Goal: Information Seeking & Learning: Learn about a topic

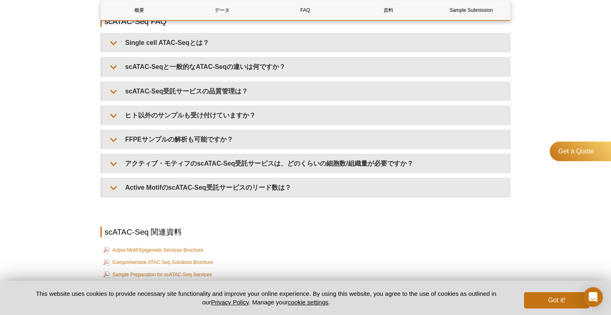
scroll to position [1052, 0]
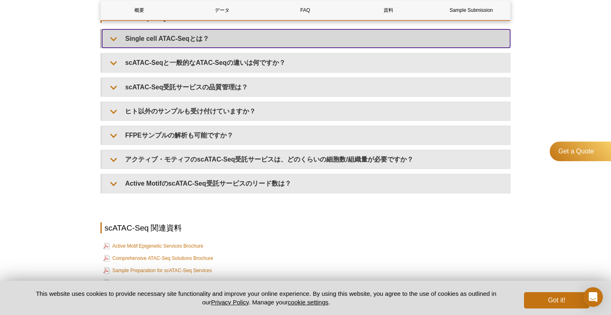
click at [205, 36] on summary "Single cell ATAC-Seqとは？" at bounding box center [306, 38] width 408 height 18
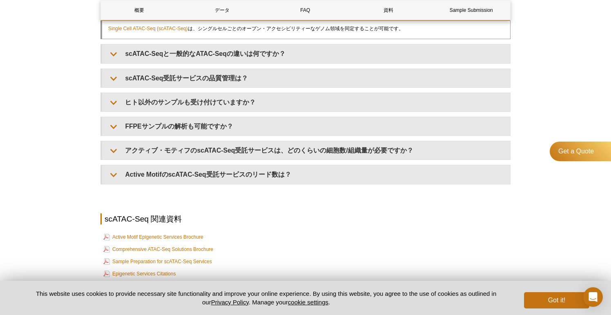
scroll to position [1089, 0]
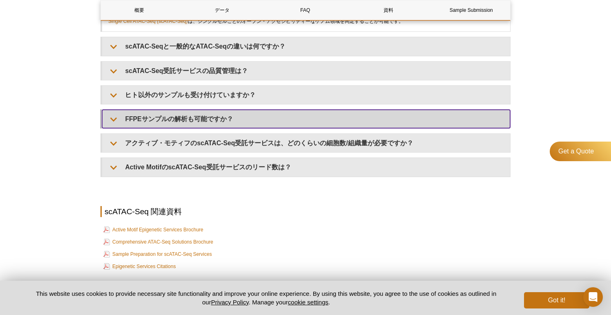
click at [176, 120] on summary "FFPEサンプルの解析も可能ですか？" at bounding box center [306, 119] width 408 height 18
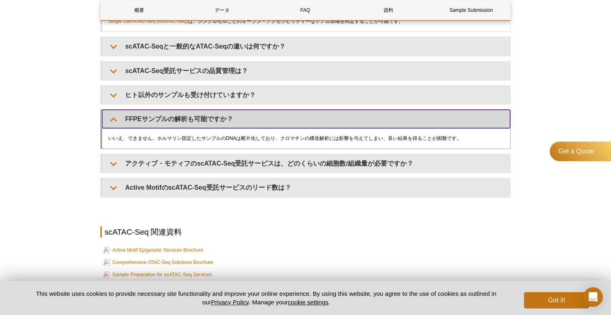
click at [176, 120] on summary "FFPEサンプルの解析も可能ですか？" at bounding box center [306, 119] width 408 height 18
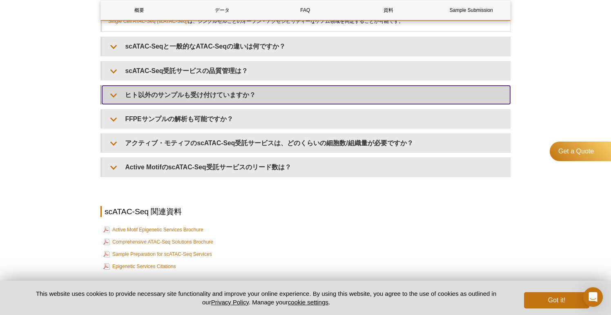
click at [189, 92] on summary "ヒト以外のサンプルも受け付けていますか？" at bounding box center [306, 95] width 408 height 18
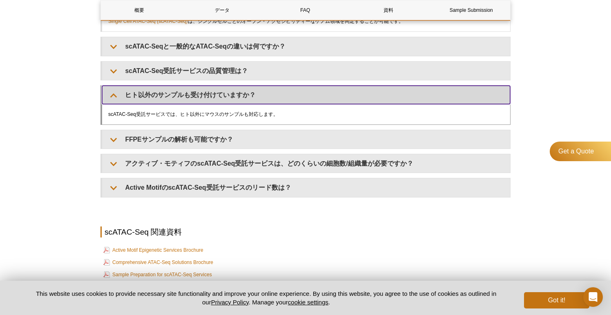
click at [189, 92] on summary "ヒト以外のサンプルも受け付けていますか？" at bounding box center [306, 95] width 408 height 18
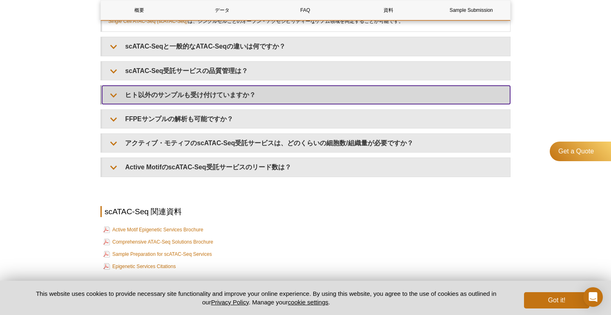
click at [189, 92] on summary "ヒト以外のサンプルも受け付けていますか？" at bounding box center [306, 95] width 408 height 18
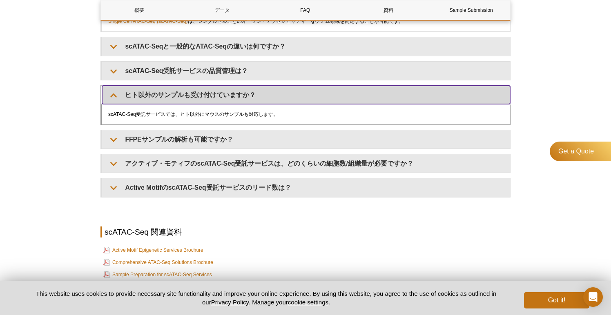
click at [189, 92] on summary "ヒト以外のサンプルも受け付けていますか？" at bounding box center [306, 95] width 408 height 18
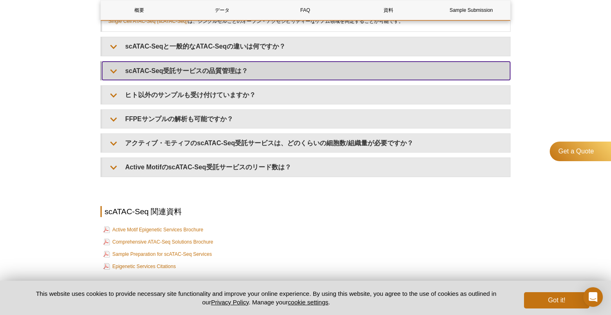
click at [199, 75] on summary "scATAC-Seq受託サービスの品質管理は？" at bounding box center [306, 71] width 408 height 18
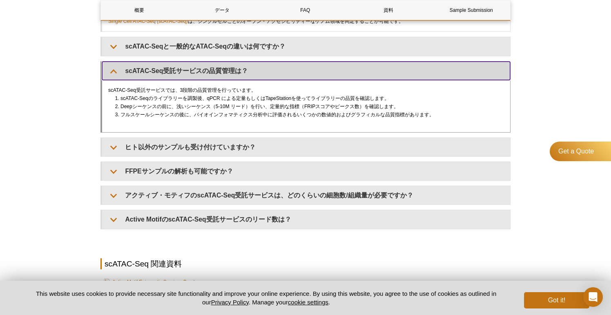
click at [199, 75] on summary "scATAC-Seq受託サービスの品質管理は？" at bounding box center [306, 71] width 408 height 18
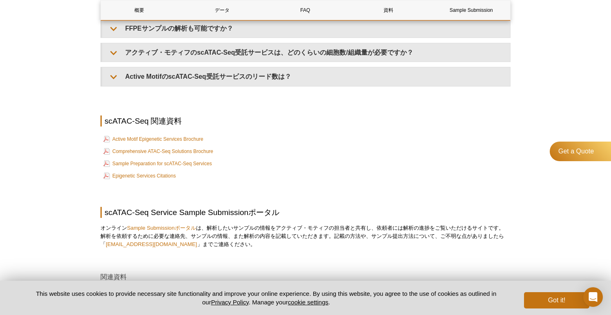
scroll to position [1182, 0]
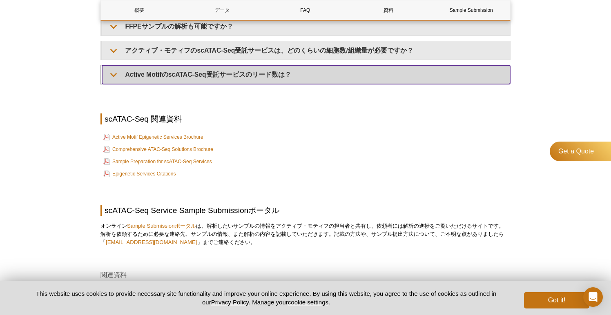
click at [210, 75] on summary "Active MotifのscATAC-Seq受託サービスのリード数は？" at bounding box center [306, 74] width 408 height 18
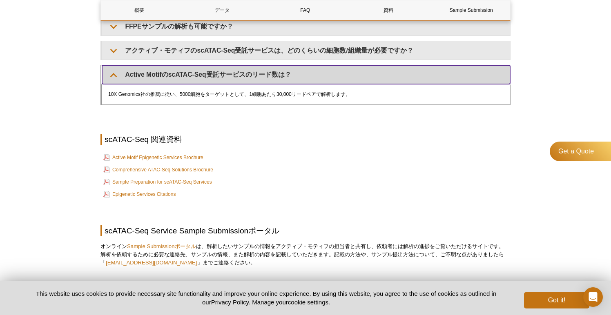
click at [210, 75] on summary "Active MotifのscATAC-Seq受託サービスのリード数は？" at bounding box center [306, 74] width 408 height 18
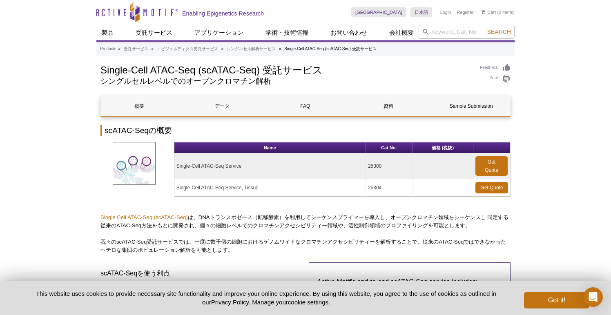
scroll to position [0, 0]
